Goal: Find specific page/section: Find specific page/section

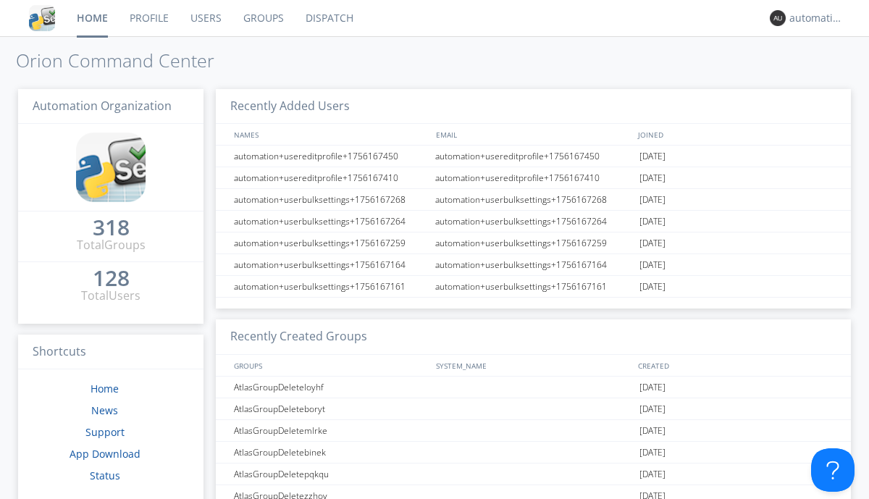
click at [328, 18] on link "Dispatch" at bounding box center [330, 18] width 70 height 36
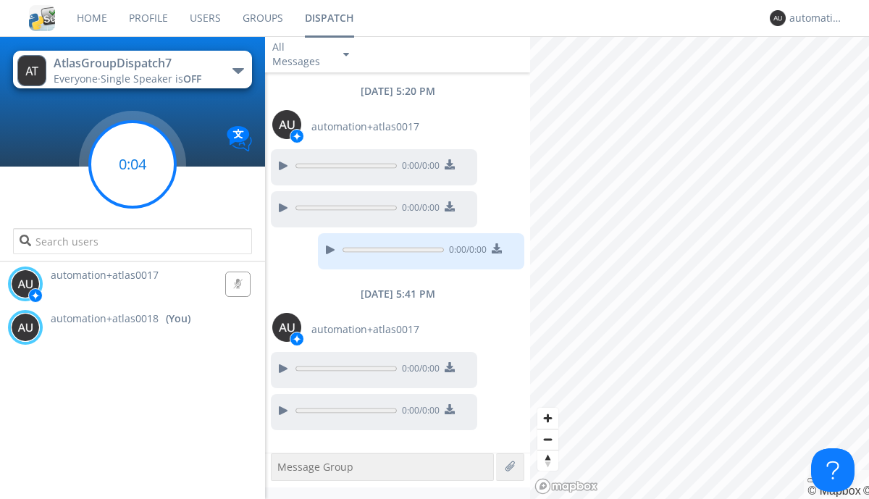
click at [133, 164] on g at bounding box center [132, 164] width 85 height 85
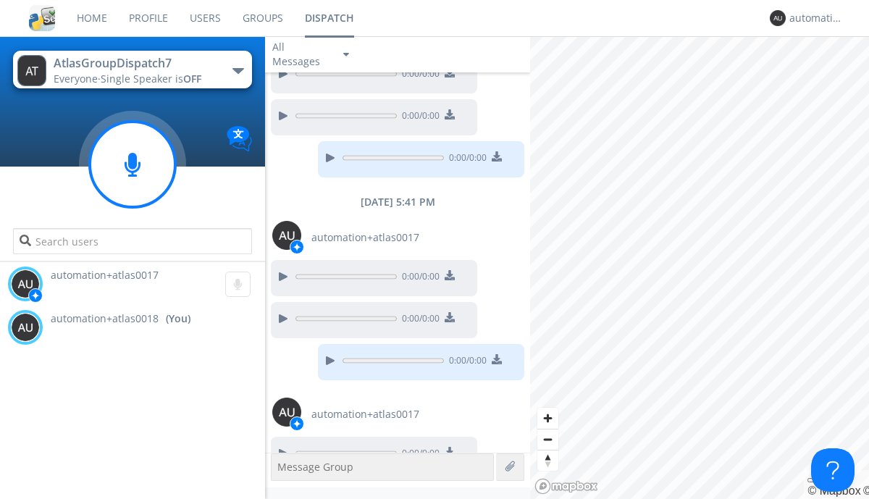
scroll to position [115, 0]
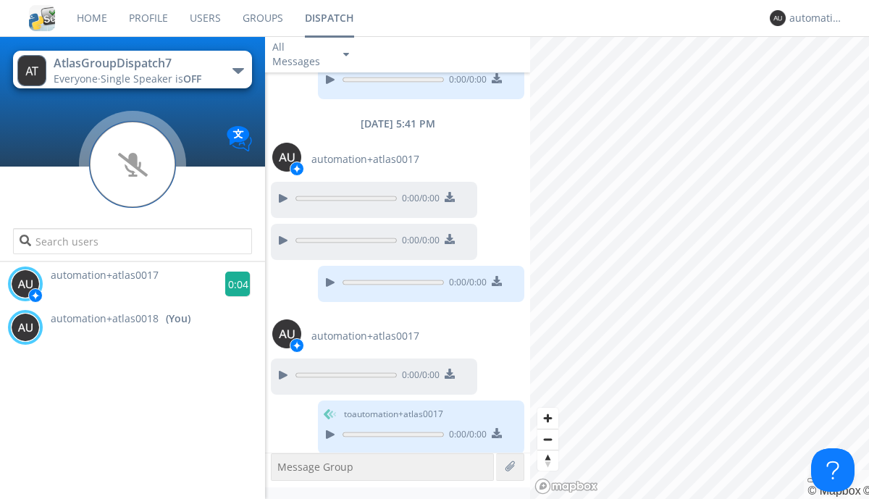
click at [232, 284] on g at bounding box center [237, 284] width 25 height 25
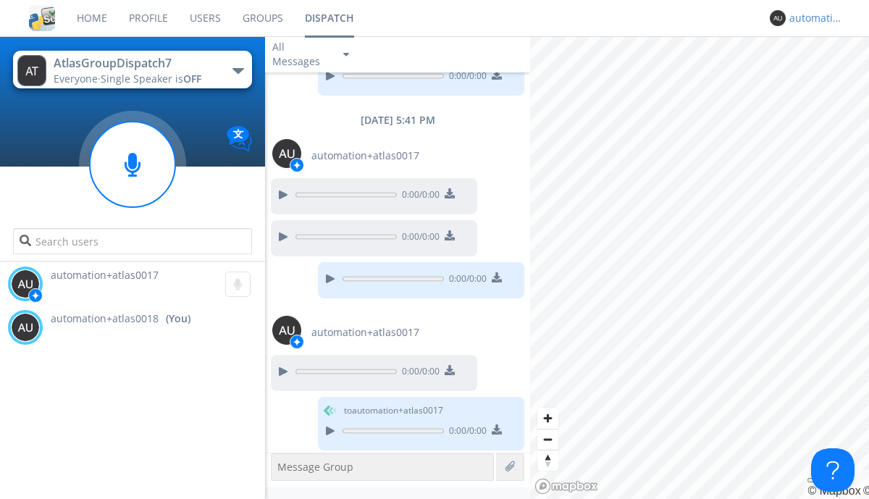
click at [813, 18] on div "automation+atlas0018" at bounding box center [817, 18] width 54 height 14
